Goal: Task Accomplishment & Management: Use online tool/utility

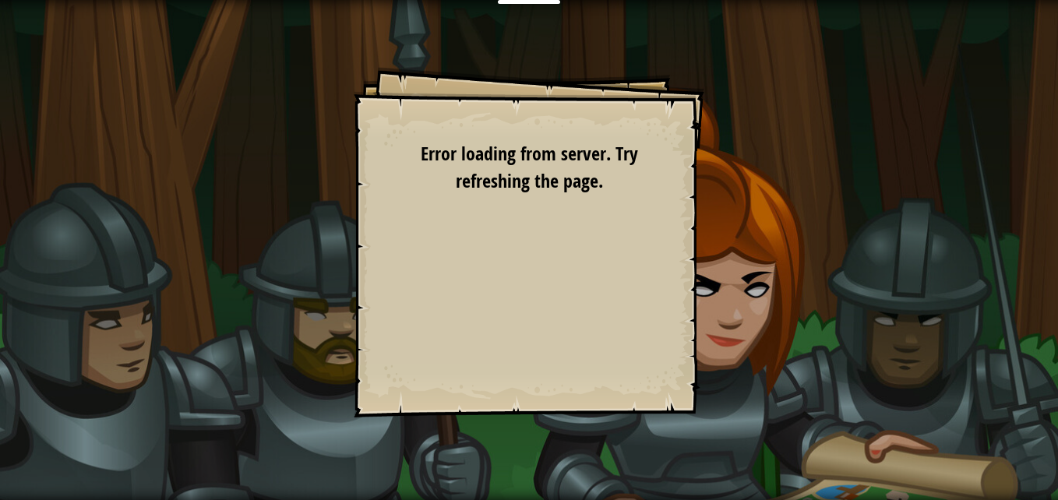
click at [615, 161] on span "Error loading from server. Try refreshing the page." at bounding box center [529, 166] width 217 height 51
